Goal: Obtain resource: Download file/media

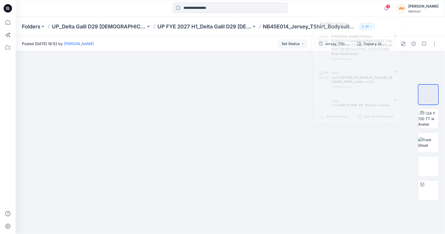
click at [406, 7] on div "AH" at bounding box center [401, 8] width 9 height 9
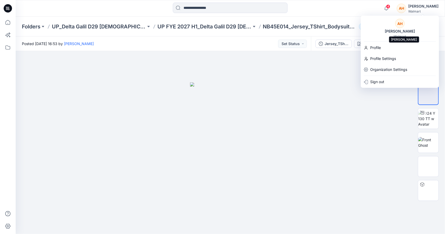
click at [398, 32] on div "[PERSON_NAME]" at bounding box center [400, 31] width 37 height 6
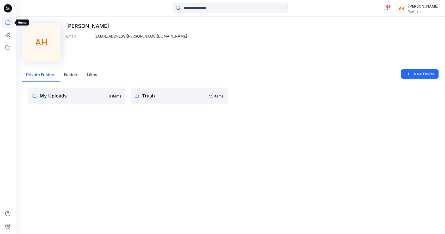
click at [7, 27] on icon at bounding box center [7, 22] width 11 height 11
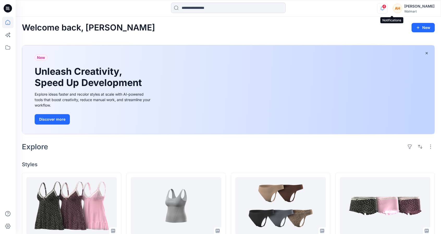
click at [387, 7] on icon "button" at bounding box center [383, 8] width 10 height 10
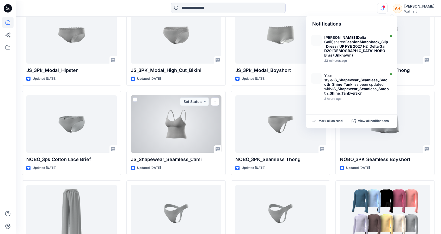
scroll to position [858, 0]
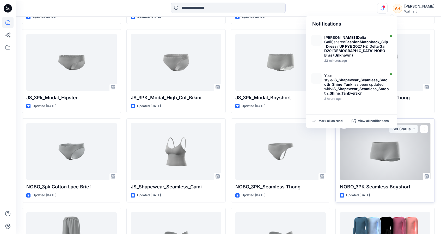
click at [373, 142] on div at bounding box center [385, 151] width 90 height 57
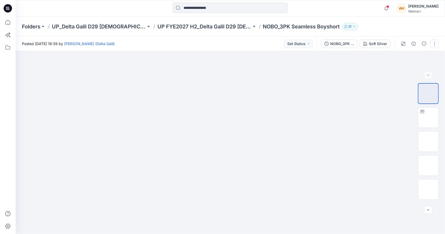
click at [436, 43] on button "button" at bounding box center [435, 44] width 8 height 8
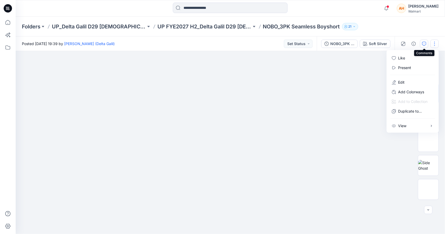
click at [423, 45] on icon "button" at bounding box center [424, 44] width 4 height 4
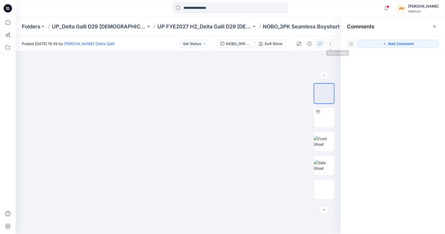
click at [333, 43] on button "button" at bounding box center [330, 44] width 8 height 8
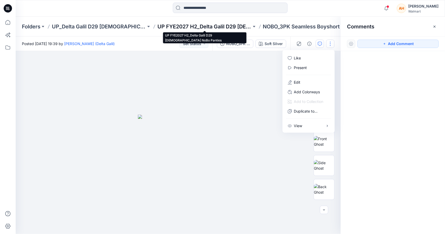
click at [234, 27] on p "UP FYE2027 H2_Delta Galil D29 [DEMOGRAPHIC_DATA] NoBo Panties" at bounding box center [204, 26] width 94 height 7
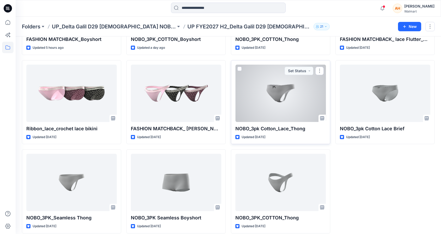
scroll to position [92, 0]
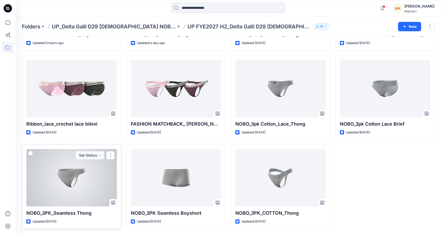
click at [77, 179] on div at bounding box center [71, 177] width 90 height 57
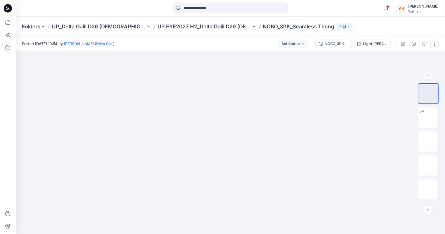
click at [431, 45] on button "button" at bounding box center [435, 44] width 8 height 8
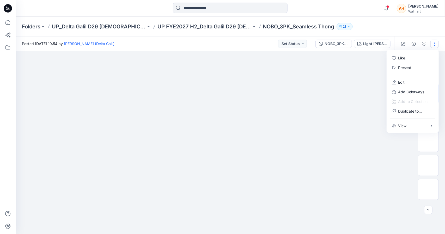
click at [381, 22] on div "Folders UP_Delta Galil D29 [DEMOGRAPHIC_DATA] NOBO Intimates UP FYE2027 H2_Delt…" at bounding box center [230, 27] width 429 height 20
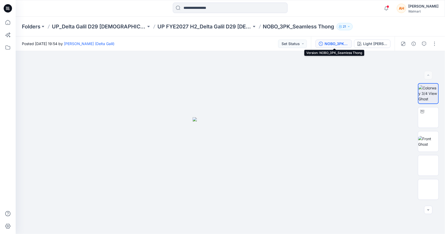
click at [345, 41] on div "NOBO_3PK_Seamless Thong" at bounding box center [337, 44] width 24 height 6
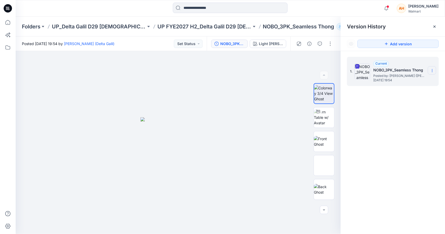
click at [433, 70] on icon at bounding box center [432, 71] width 4 height 4
click at [426, 77] on div "Download Source BW File" at bounding box center [404, 81] width 60 height 10
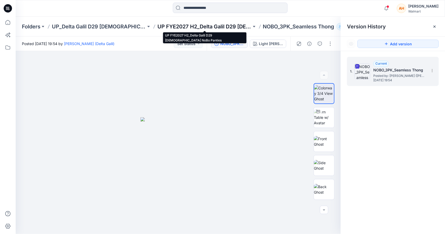
click at [228, 26] on p "UP FYE2027 H2_Delta Galil D29 [DEMOGRAPHIC_DATA] NoBo Panties" at bounding box center [204, 26] width 94 height 7
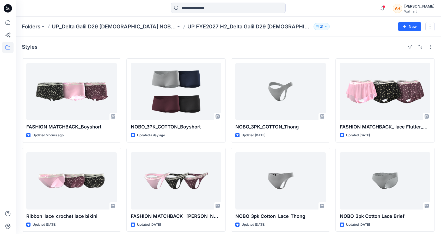
click at [354, 35] on div "Folders UP_Delta Galil D29 [DEMOGRAPHIC_DATA] NOBO Intimates UP FYE2027 H2_Delt…" at bounding box center [229, 27] width 426 height 20
click at [104, 26] on p "UP_Delta Galil D29 [DEMOGRAPHIC_DATA] NOBO Intimates" at bounding box center [114, 26] width 124 height 7
